Goal: Transaction & Acquisition: Download file/media

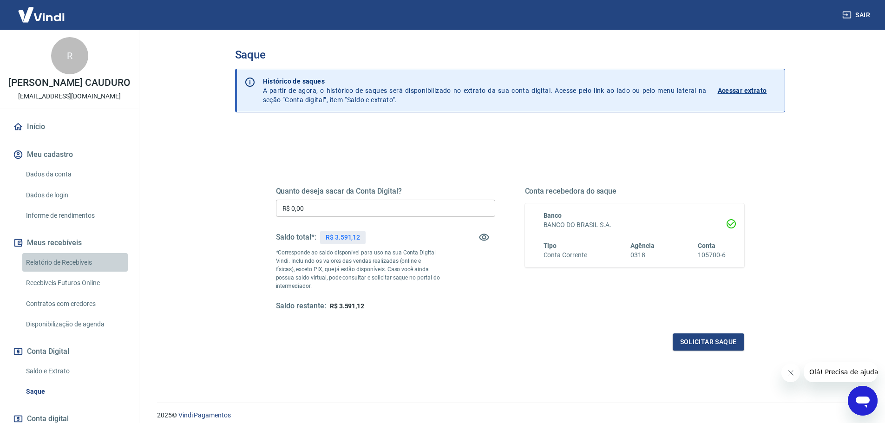
click at [83, 270] on link "Relatório de Recebíveis" at bounding box center [74, 262] width 105 height 19
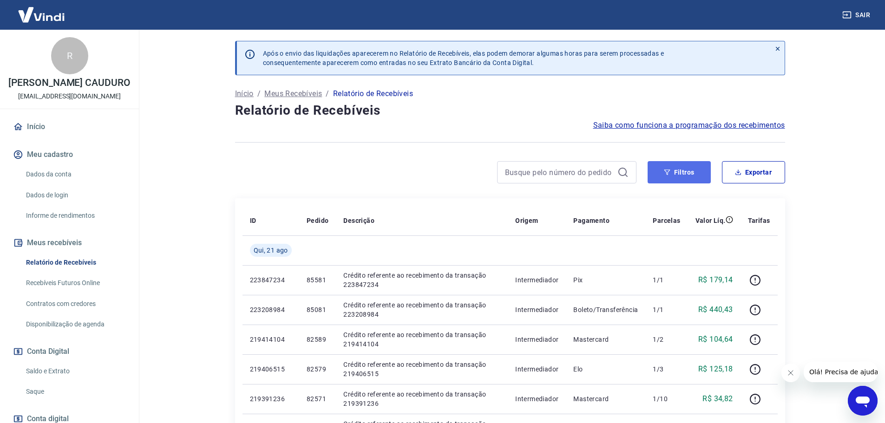
click at [697, 168] on button "Filtros" at bounding box center [678, 172] width 63 height 22
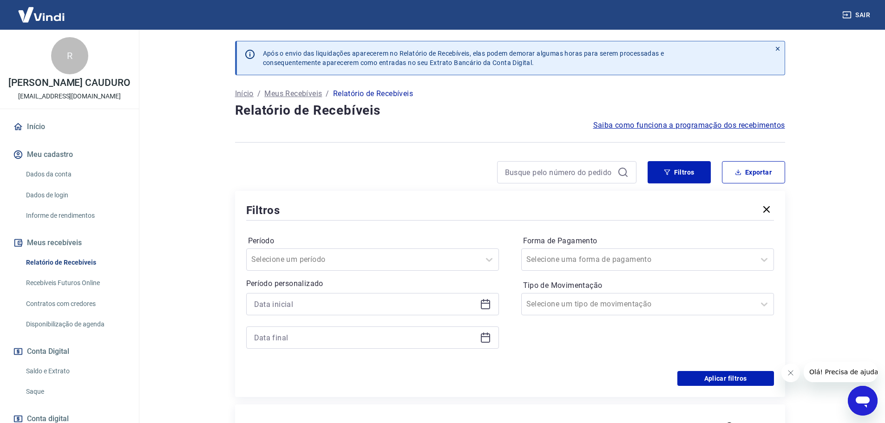
click at [486, 300] on icon at bounding box center [485, 304] width 11 height 11
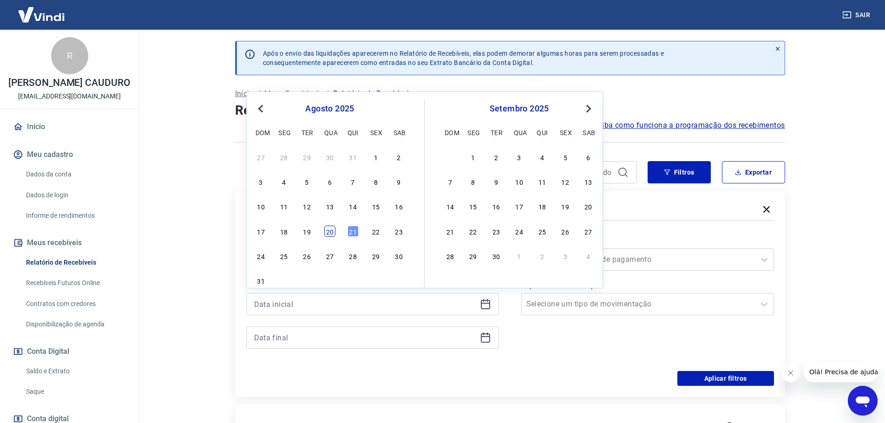
click at [333, 231] on div "20" at bounding box center [329, 231] width 11 height 11
type input "[DATE]"
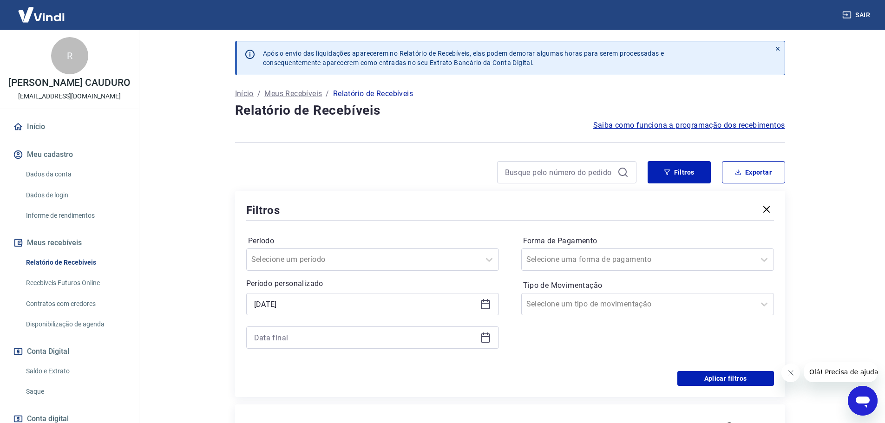
click at [480, 342] on icon at bounding box center [485, 337] width 11 height 11
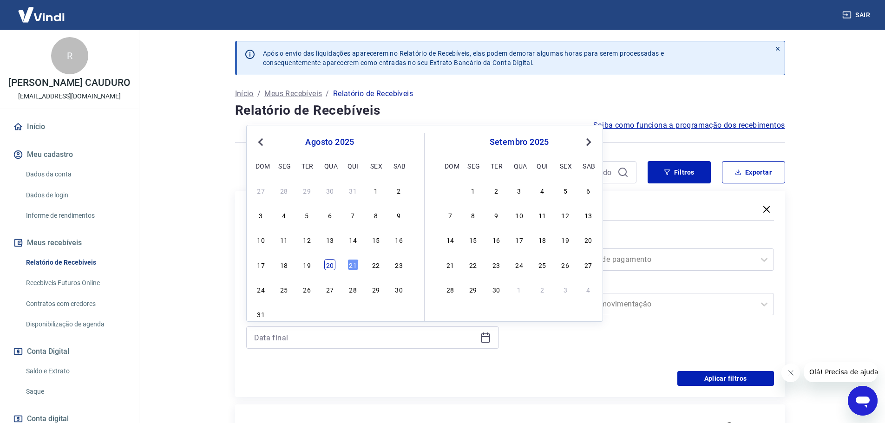
click at [328, 269] on div "20" at bounding box center [329, 264] width 11 height 11
type input "[DATE]"
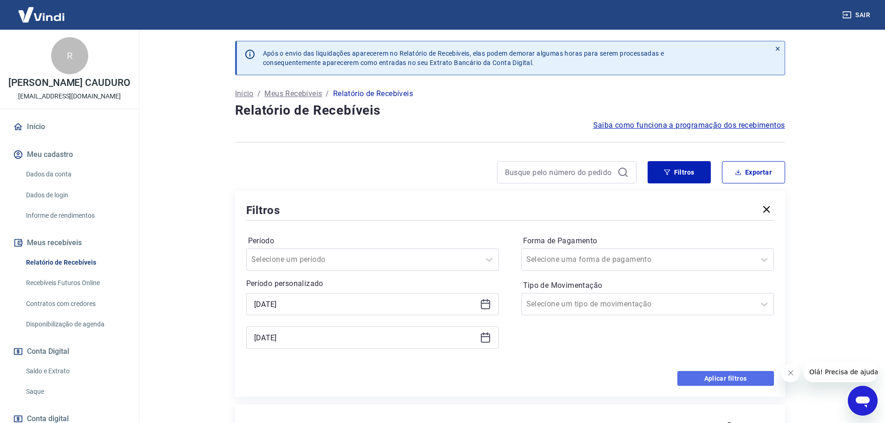
click at [728, 378] on button "Aplicar filtros" at bounding box center [725, 378] width 97 height 15
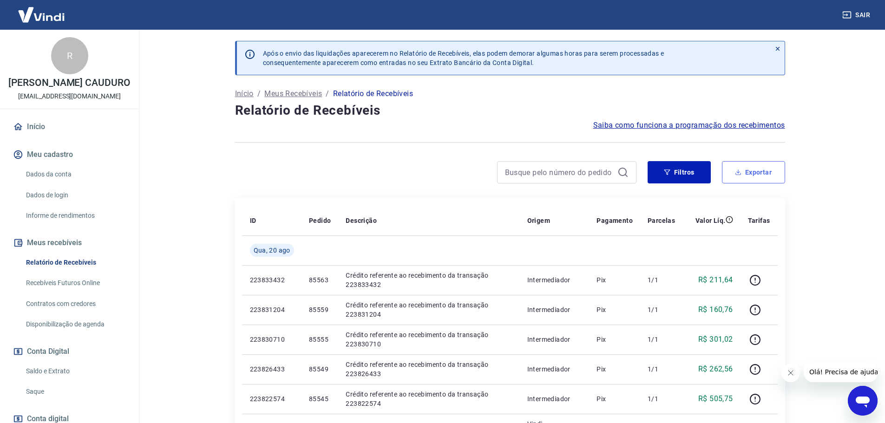
click at [766, 180] on button "Exportar" at bounding box center [753, 172] width 63 height 22
type input "[DATE]"
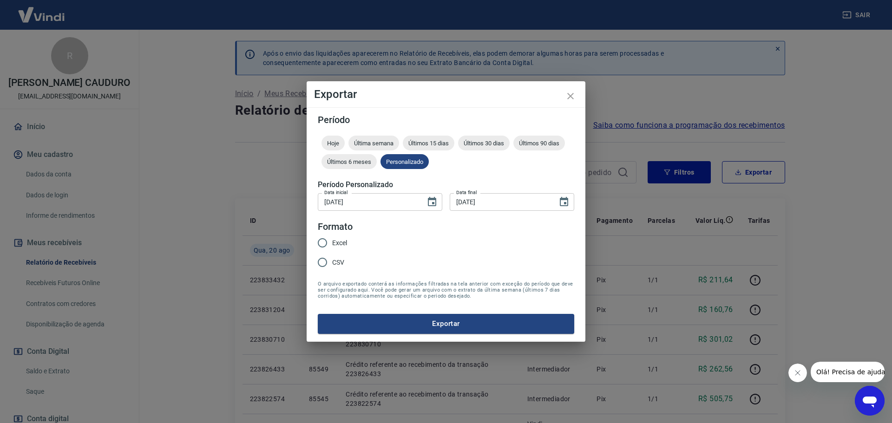
click at [342, 238] on span "Excel" at bounding box center [339, 243] width 15 height 10
click at [332, 238] on input "Excel" at bounding box center [323, 243] width 20 height 20
radio input "true"
click at [416, 319] on button "Exportar" at bounding box center [446, 324] width 256 height 20
